Goal: Information Seeking & Learning: Learn about a topic

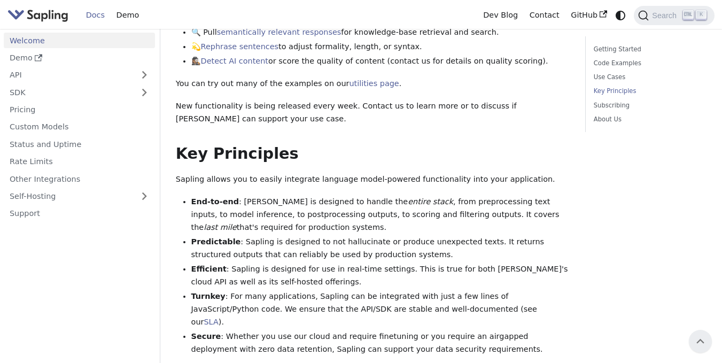
scroll to position [588, 0]
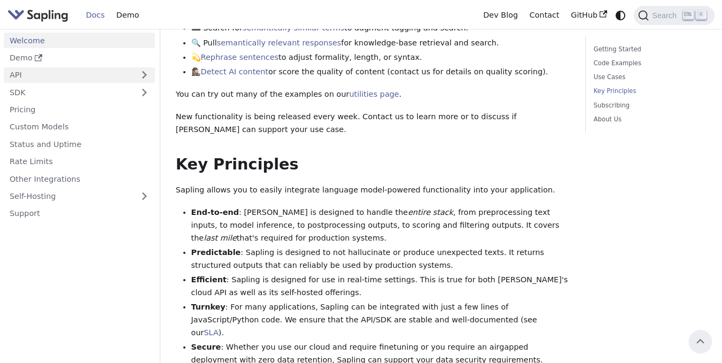
click at [21, 76] on link "API" at bounding box center [69, 75] width 130 height 16
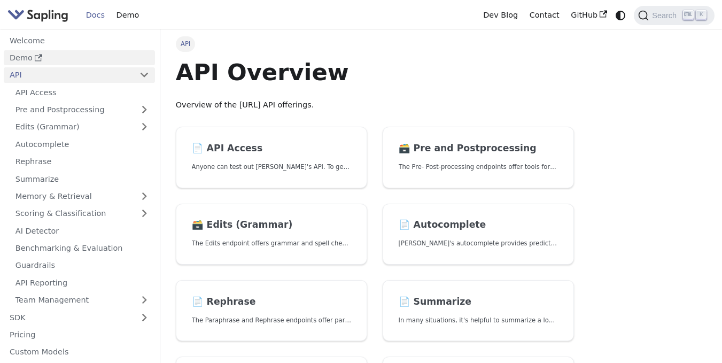
click at [23, 60] on link "Demo" at bounding box center [79, 58] width 151 height 16
click at [86, 235] on link "AI Detector" at bounding box center [82, 231] width 145 height 16
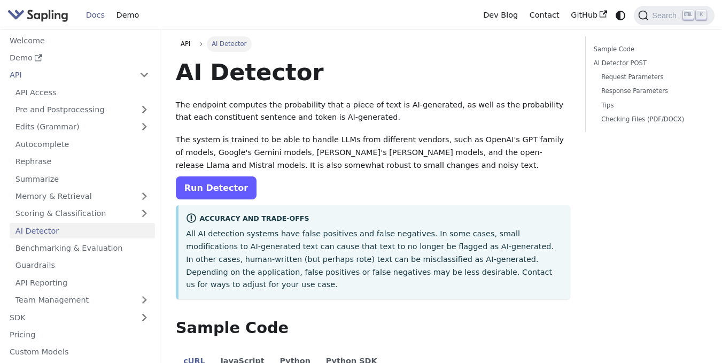
click at [199, 192] on link "Run Detector" at bounding box center [216, 187] width 81 height 23
